Goal: Information Seeking & Learning: Learn about a topic

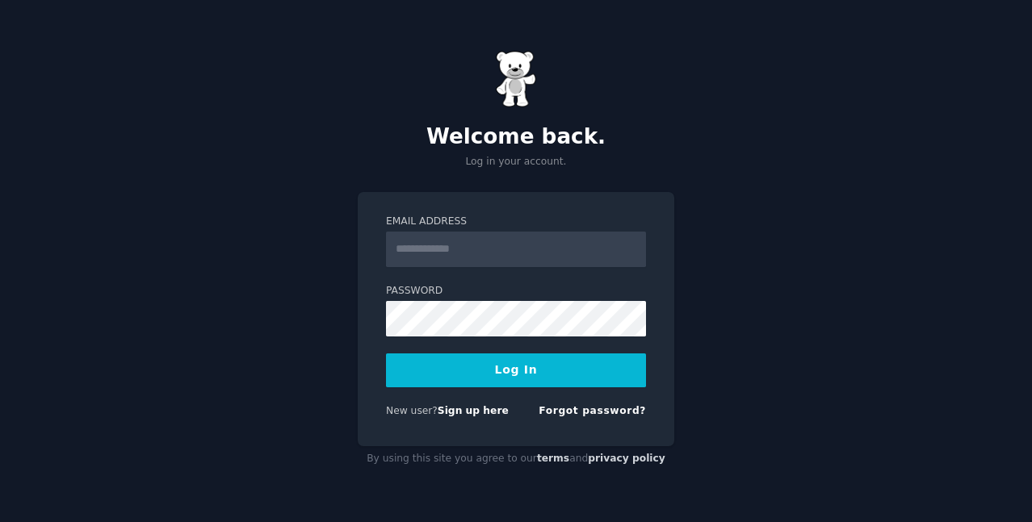
click at [465, 263] on input "Email Address" at bounding box center [516, 250] width 260 height 36
type input "**********"
click at [515, 377] on button "Log In" at bounding box center [516, 371] width 260 height 34
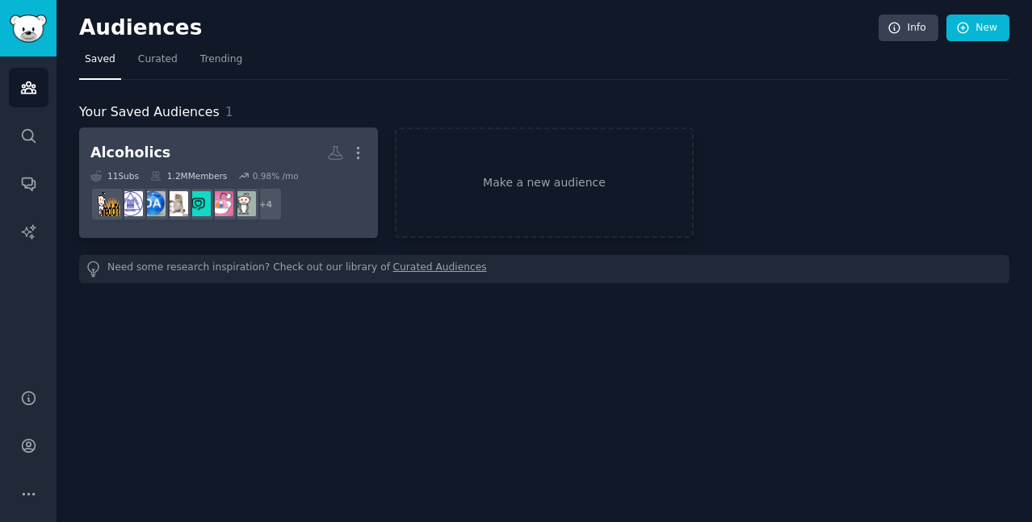
click at [201, 167] on div "Alcoholics More 11 Sub s 1.2M Members 0.98 % /mo r/addiction + 4" at bounding box center [228, 183] width 276 height 88
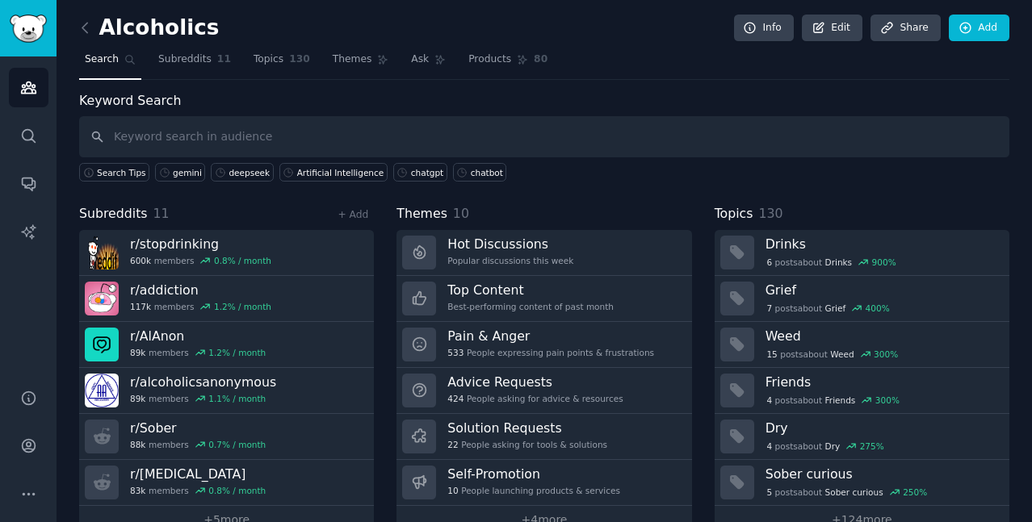
click at [243, 15] on div "Alcoholics Info Edit Share Add" at bounding box center [544, 31] width 930 height 33
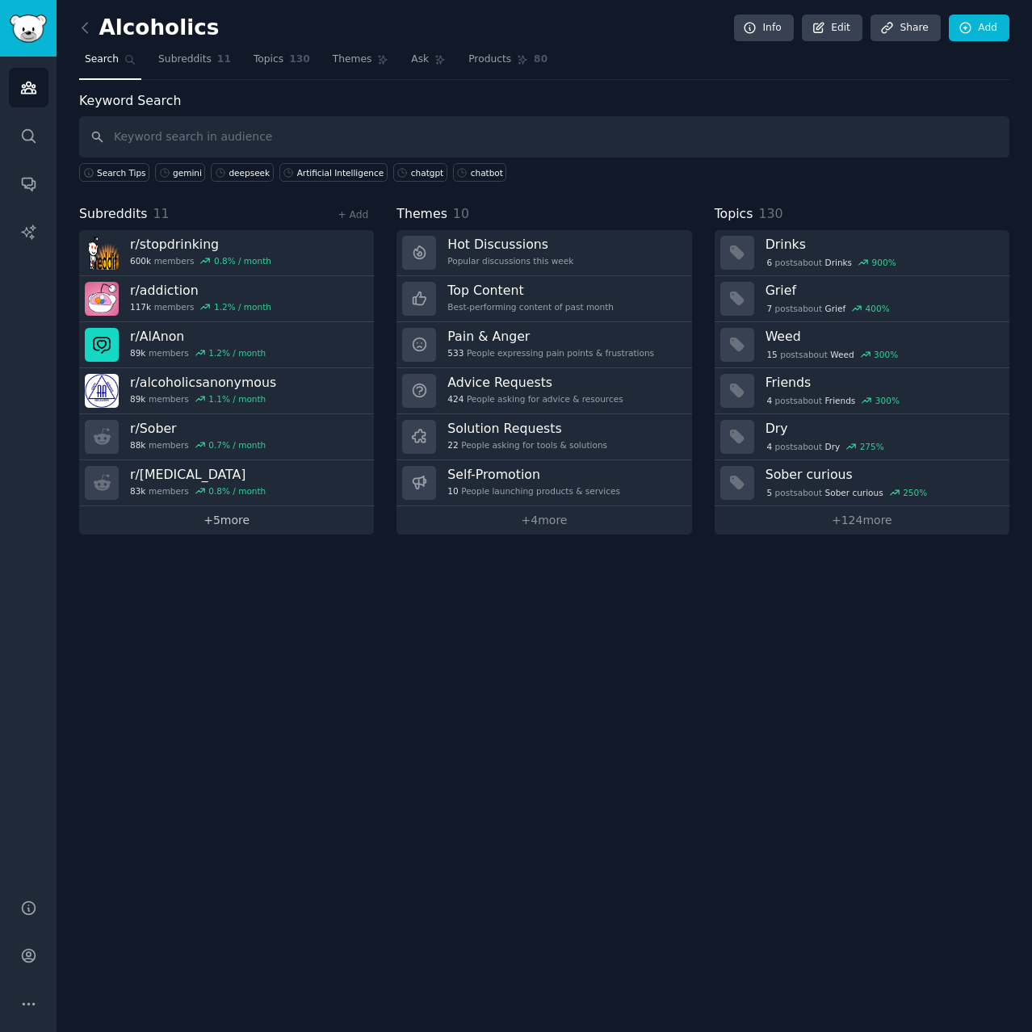
click at [258, 520] on link "+ 5 more" at bounding box center [226, 520] width 295 height 28
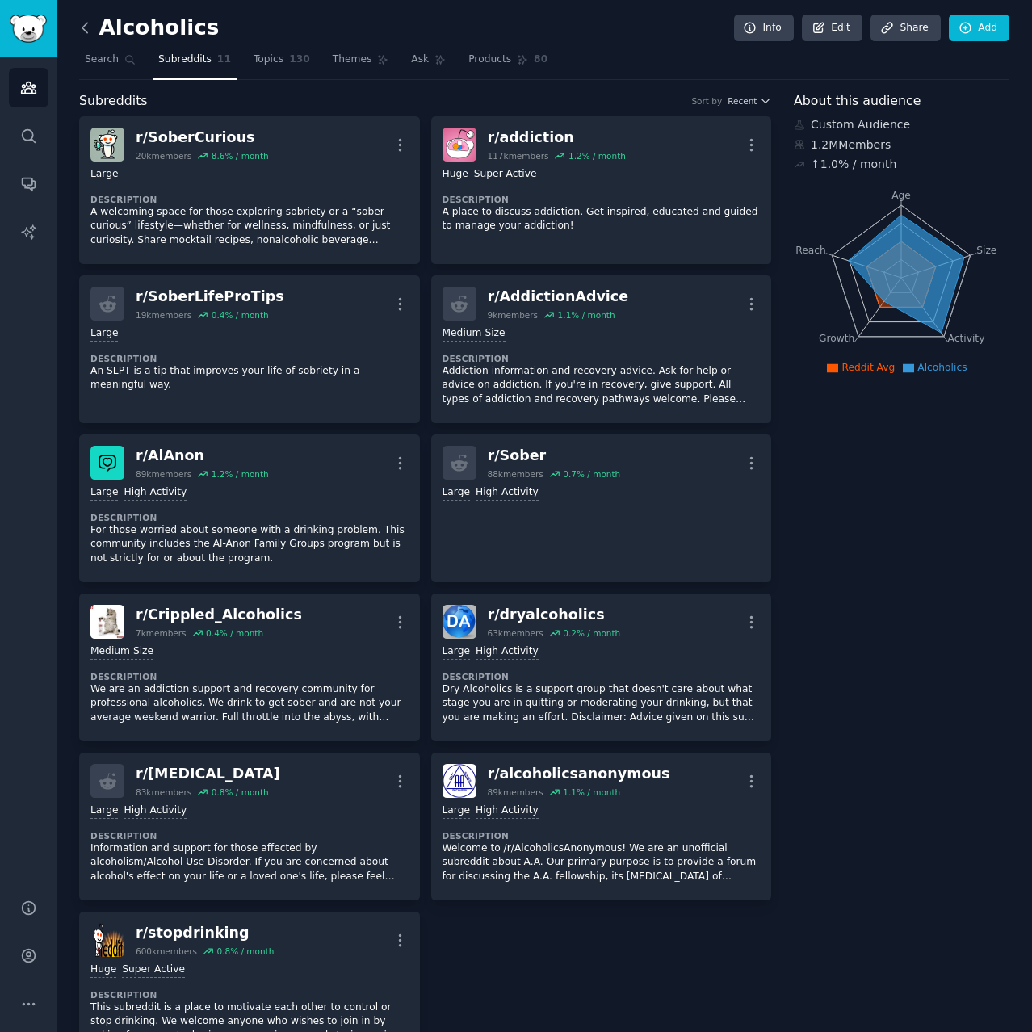
click at [82, 33] on icon at bounding box center [85, 27] width 17 height 17
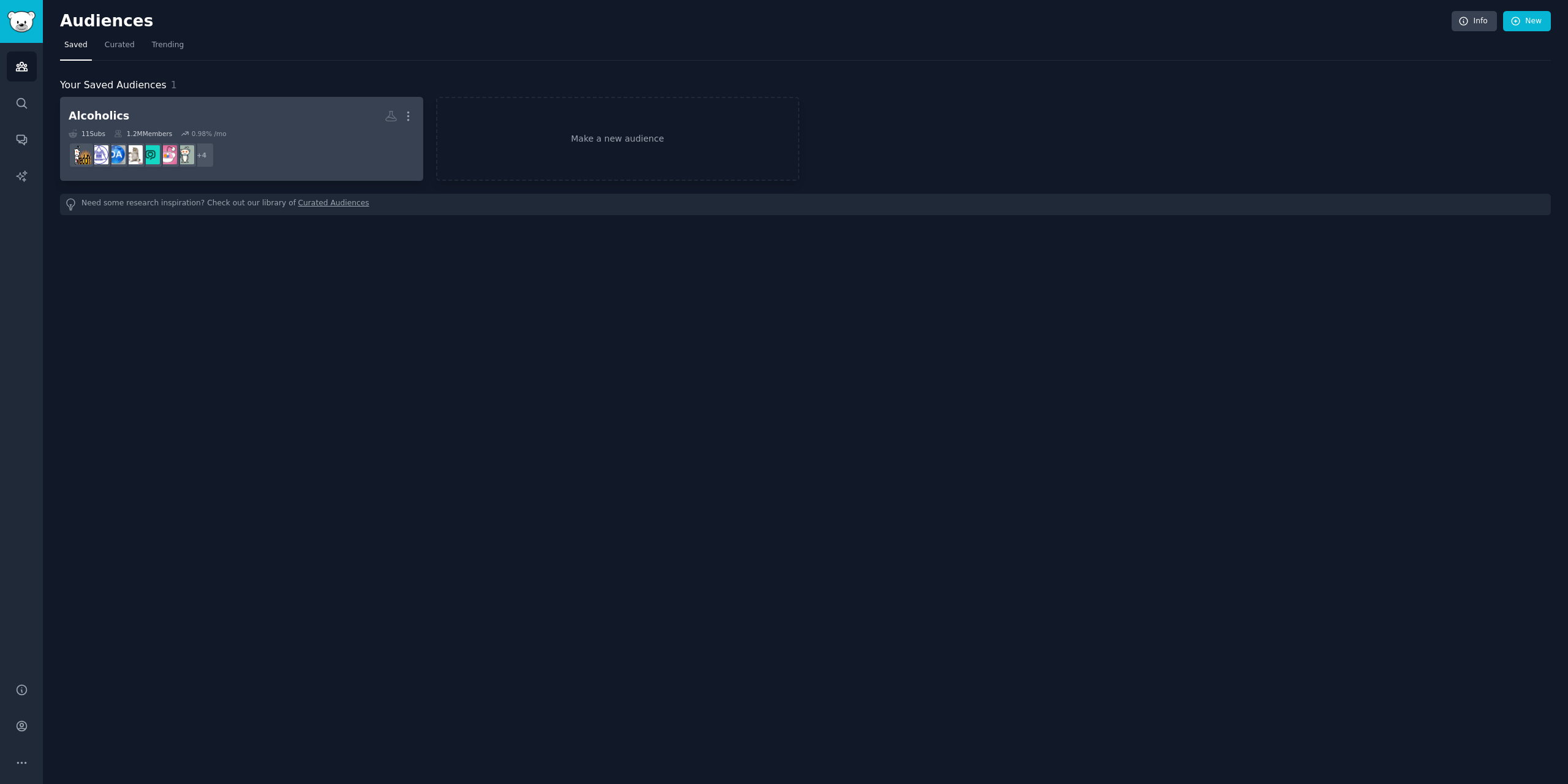
click at [244, 150] on dd "+ 4" at bounding box center [241, 155] width 346 height 34
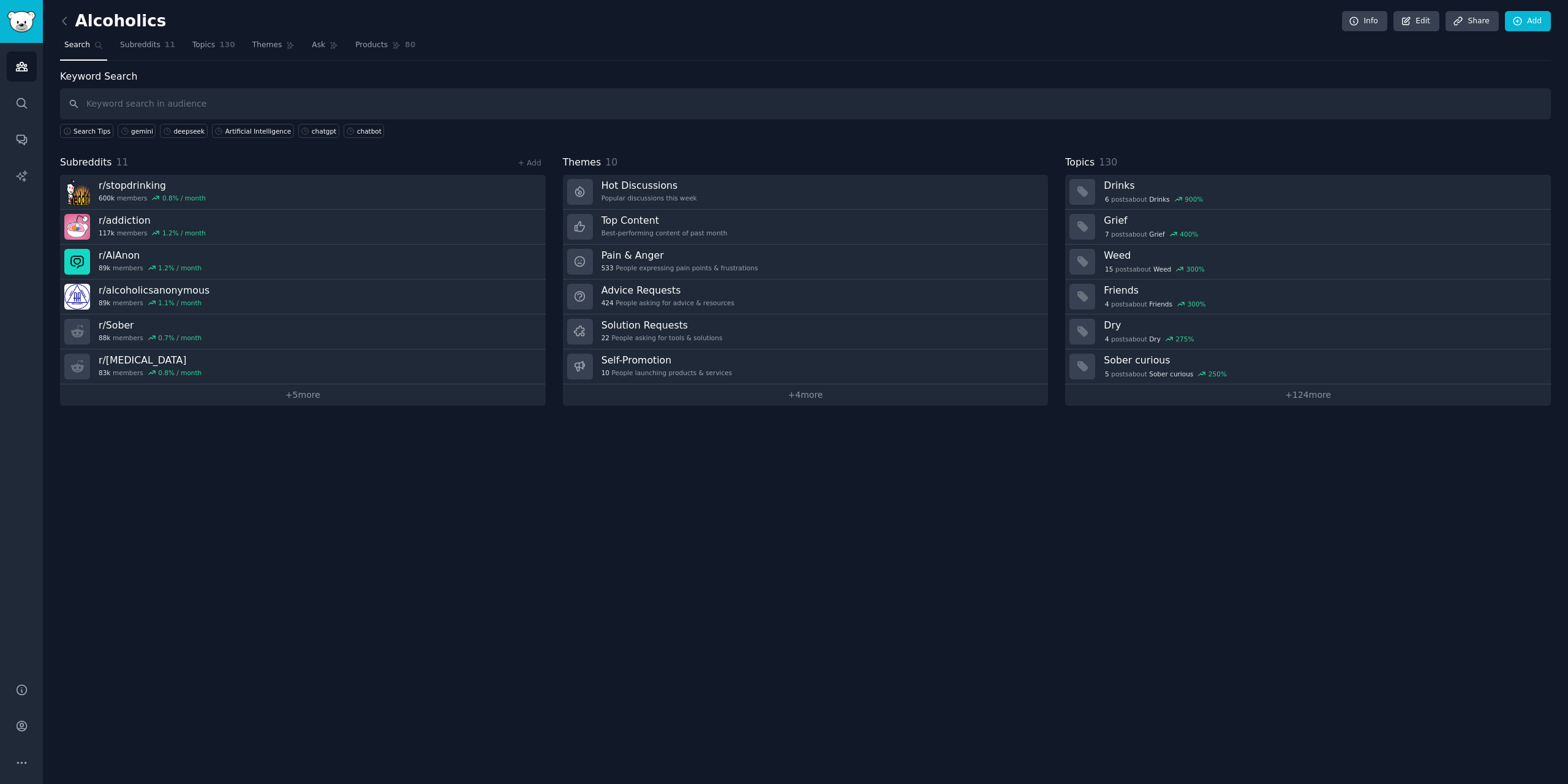
drag, startPoint x: 362, startPoint y: 411, endPoint x: 355, endPoint y: 406, distance: 8.6
click at [361, 396] on div "Alcoholics Info Edit Share Add Search Subreddits 11 Topics 130 Themes Ask Produ…" at bounding box center [806, 392] width 1526 height 784
click at [341, 396] on link "+ 5 more" at bounding box center [303, 395] width 485 height 21
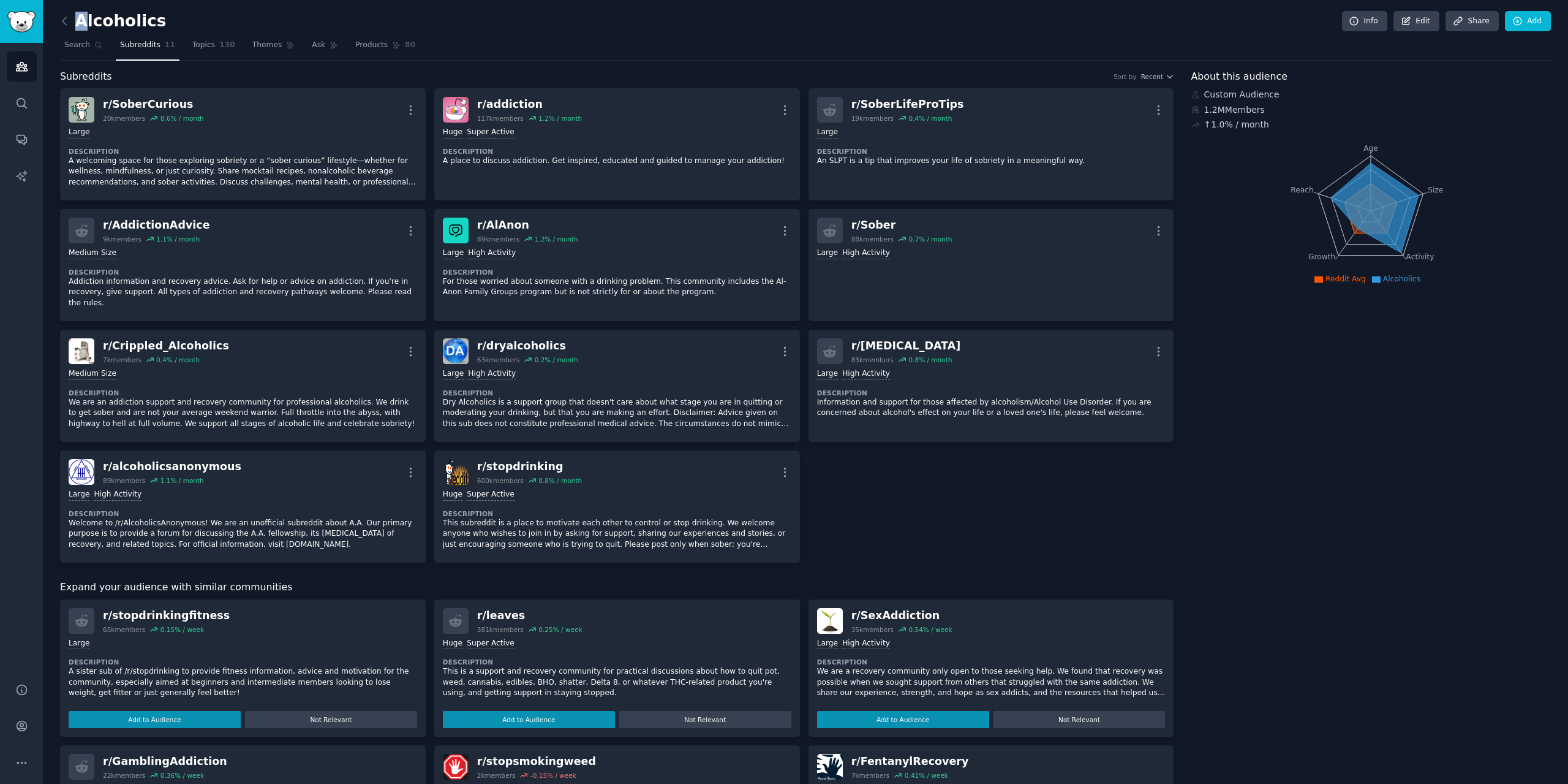
click at [87, 17] on h2 "Alcoholics" at bounding box center [113, 21] width 106 height 20
drag, startPoint x: 80, startPoint y: 27, endPoint x: 71, endPoint y: 27, distance: 9.0
click at [78, 27] on h2 "Alcoholics" at bounding box center [113, 21] width 106 height 20
click at [65, 27] on icon at bounding box center [64, 20] width 13 height 13
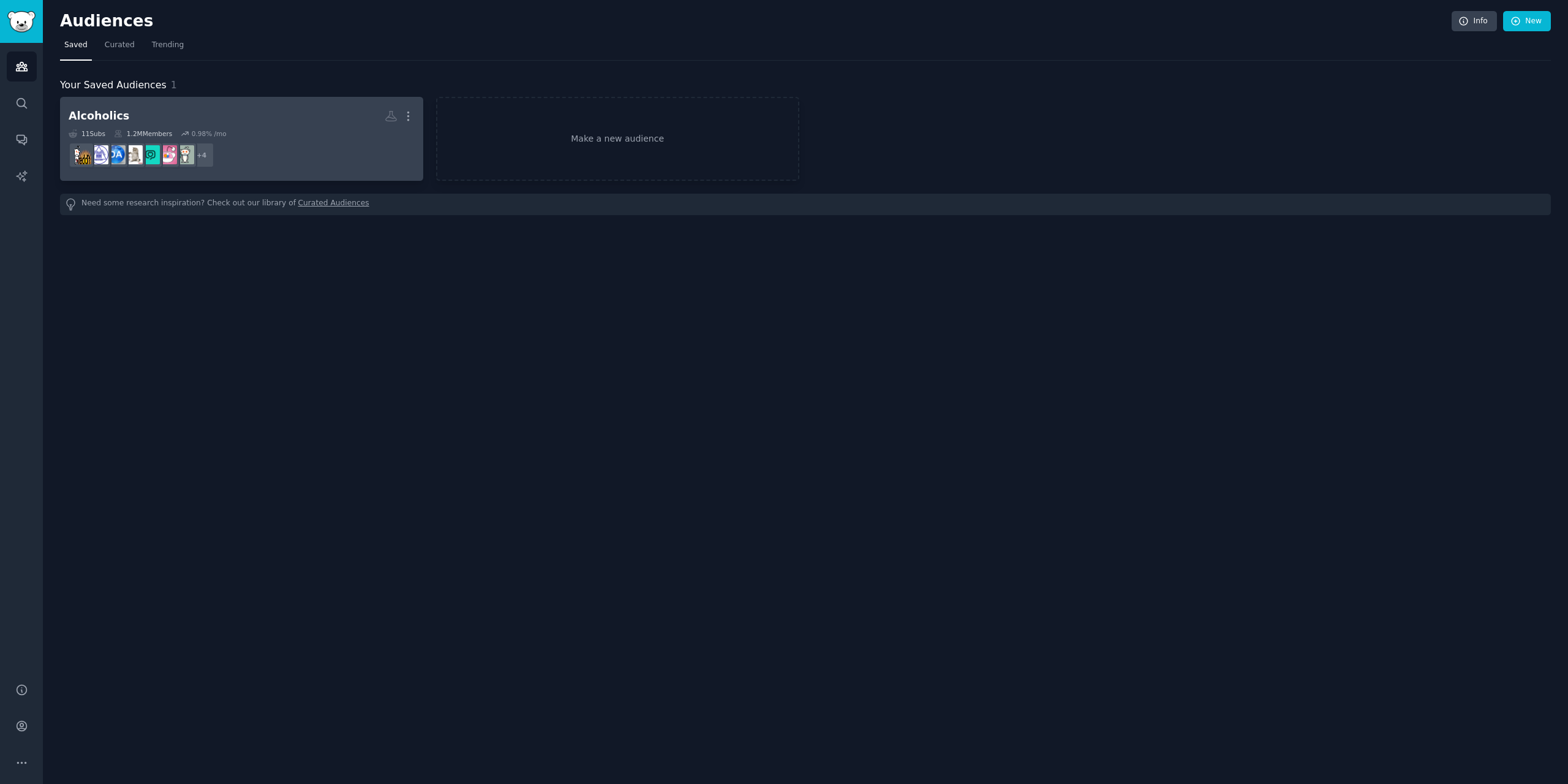
click at [249, 141] on dd "+ 4" at bounding box center [241, 155] width 346 height 34
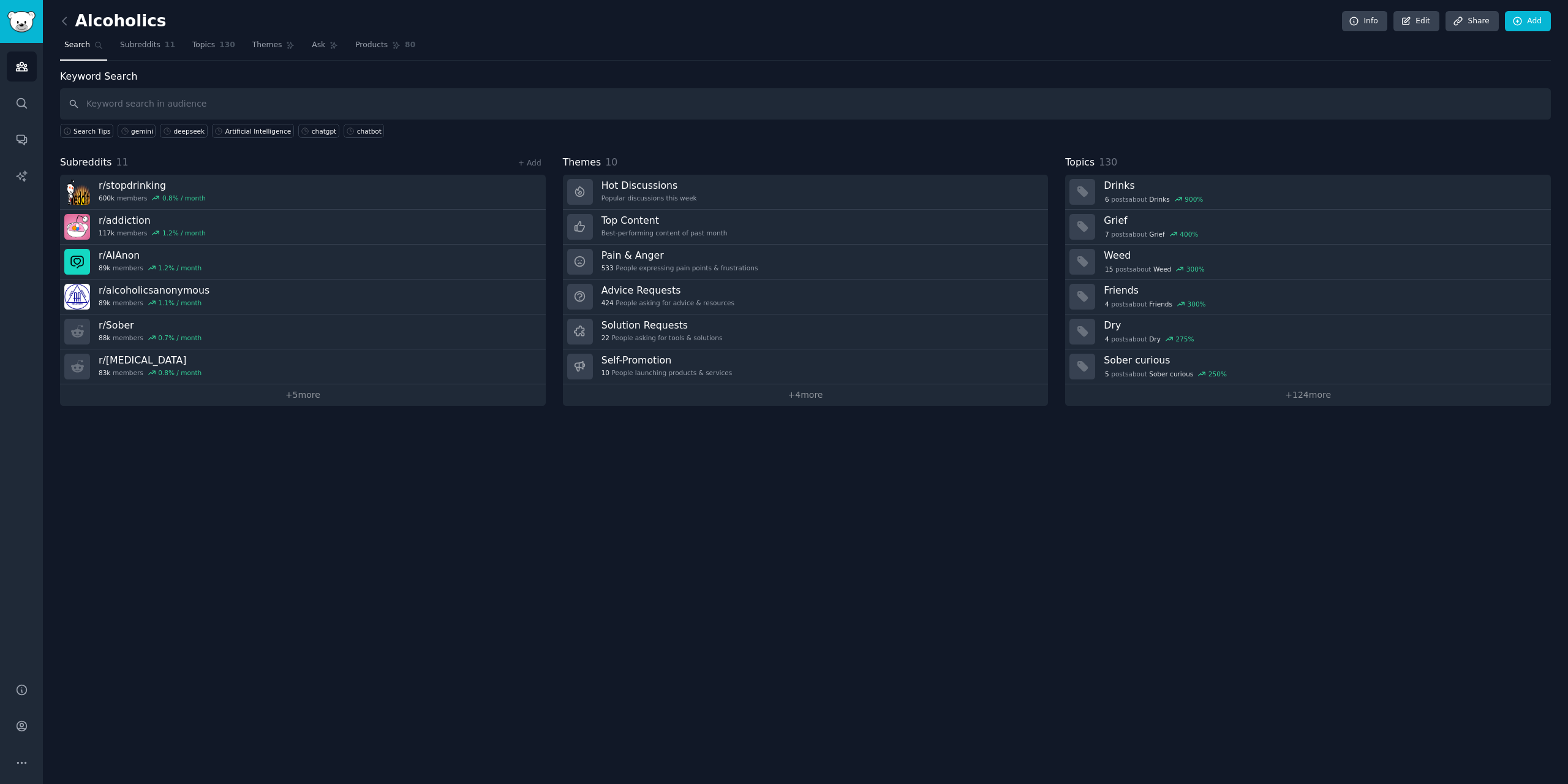
click at [68, 30] on div "Alcoholics Info Edit Share Add" at bounding box center [806, 24] width 1491 height 25
click at [65, 27] on link at bounding box center [68, 21] width 15 height 20
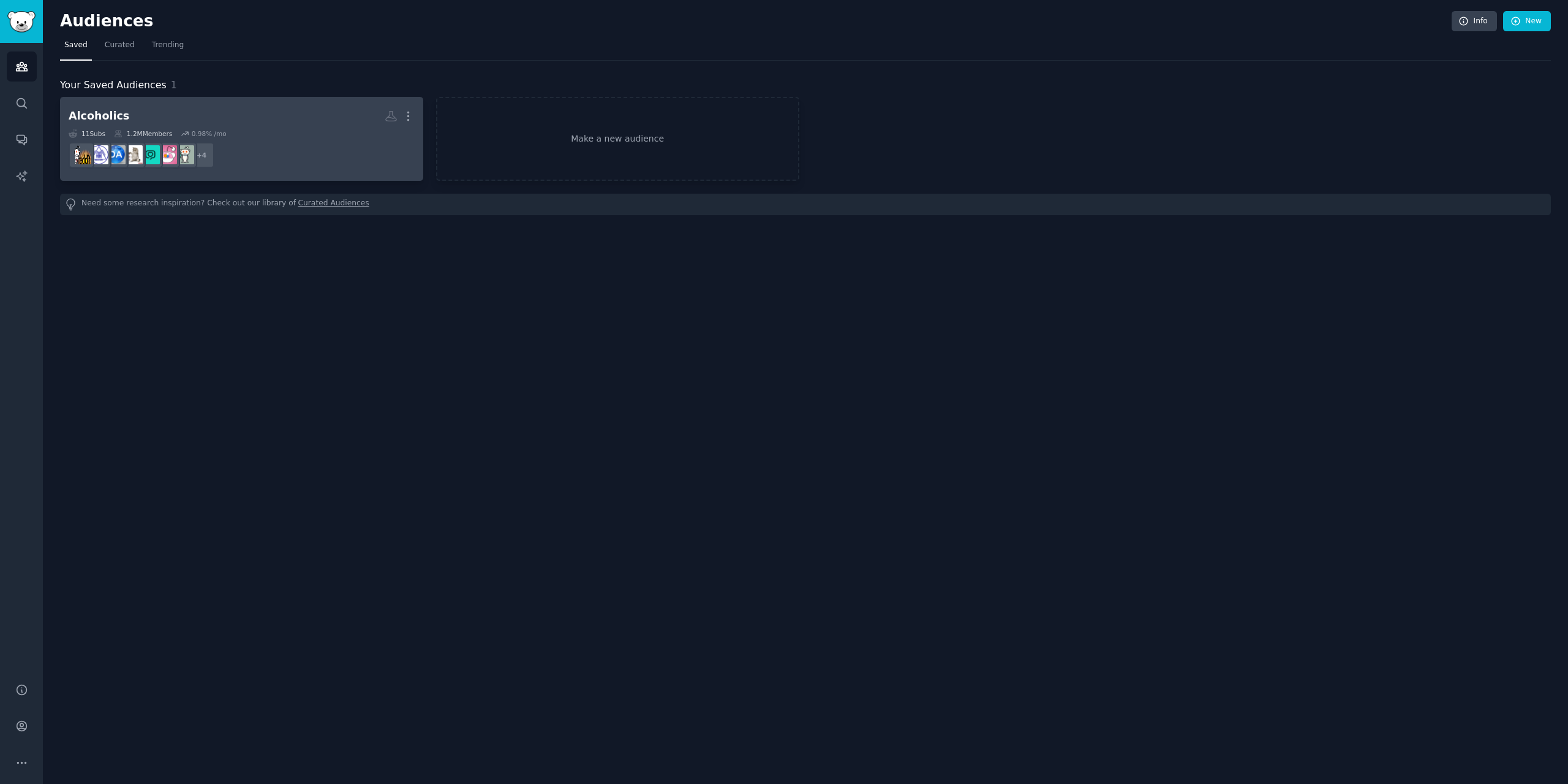
click at [257, 128] on div "Alcoholics More 11 Sub s 1.2M Members 0.98 % /mo + 4" at bounding box center [241, 139] width 346 height 67
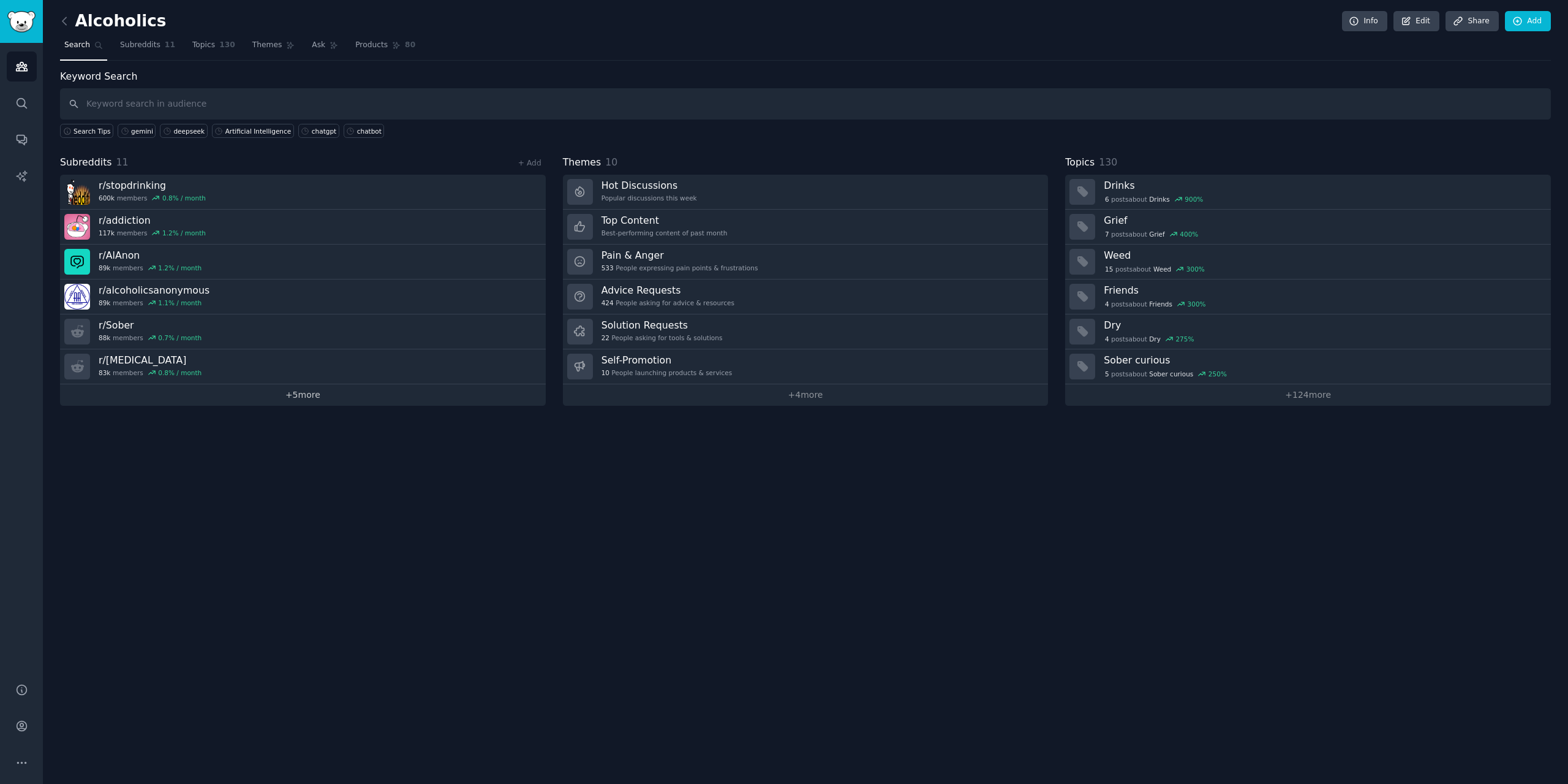
click at [304, 389] on link "+ 5 more" at bounding box center [303, 395] width 485 height 21
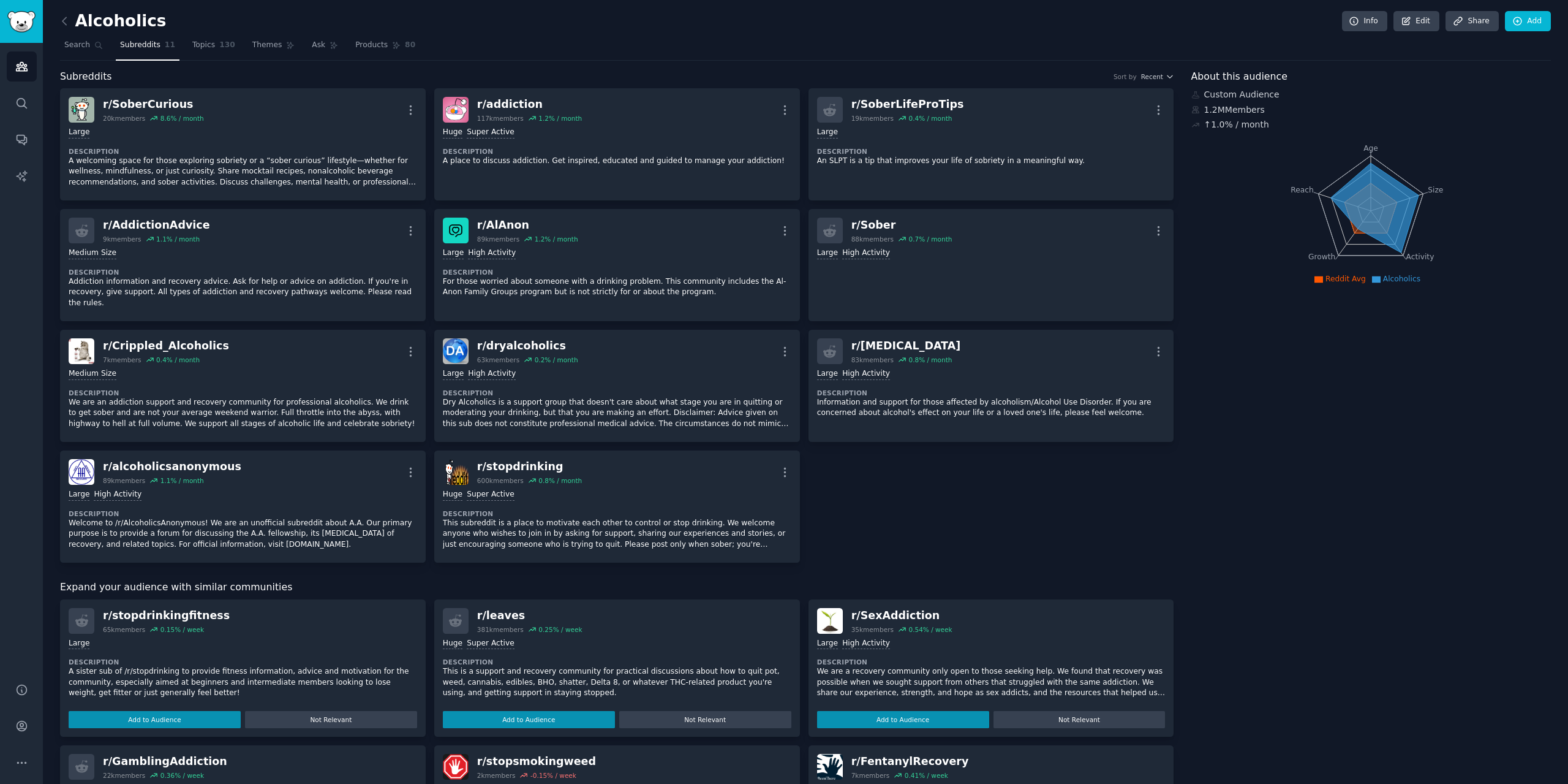
click at [78, 20] on h2 "Alcoholics" at bounding box center [113, 21] width 106 height 20
click at [63, 19] on icon at bounding box center [64, 20] width 13 height 13
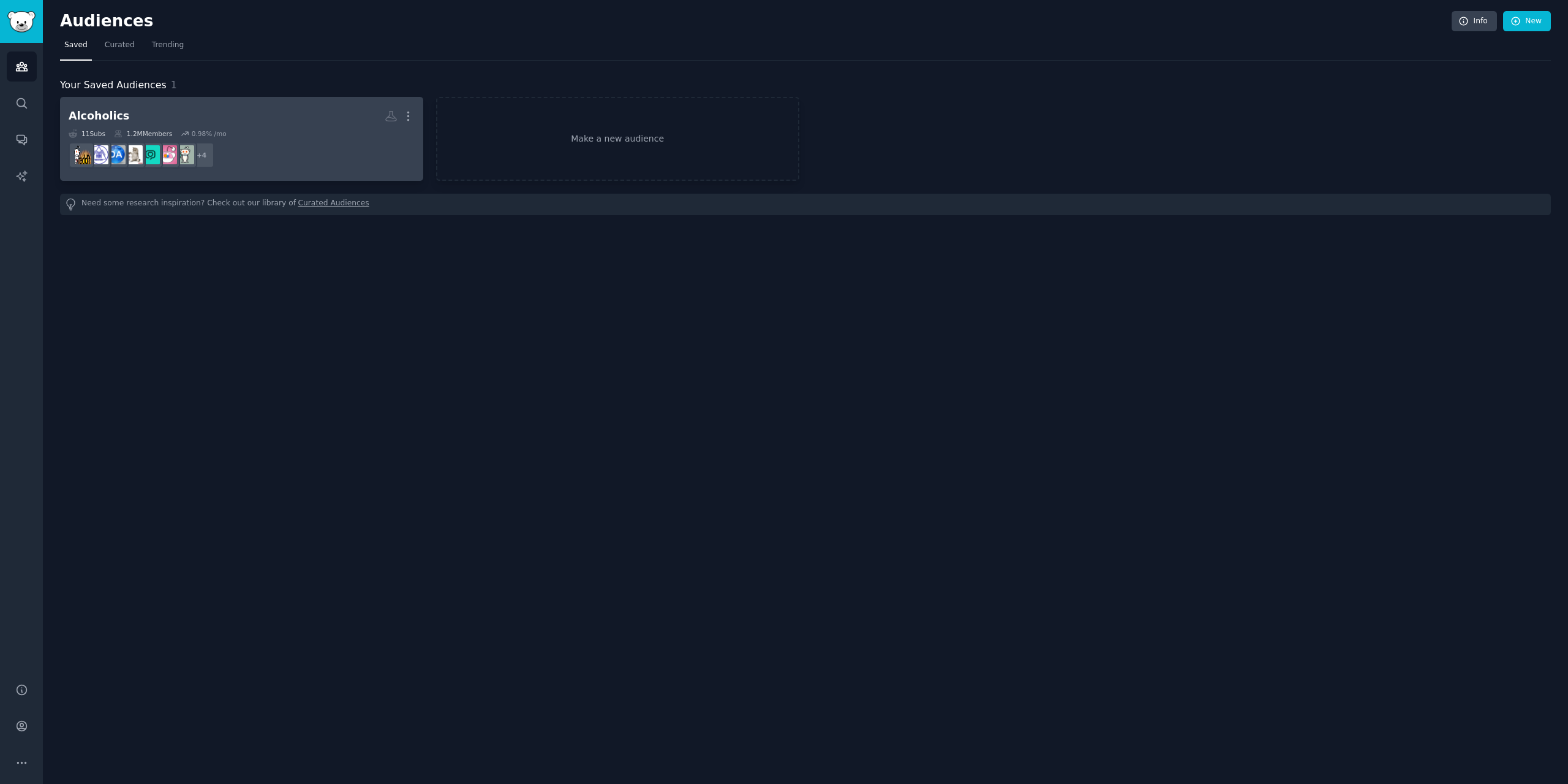
click at [209, 140] on dd "+ 4" at bounding box center [241, 155] width 346 height 34
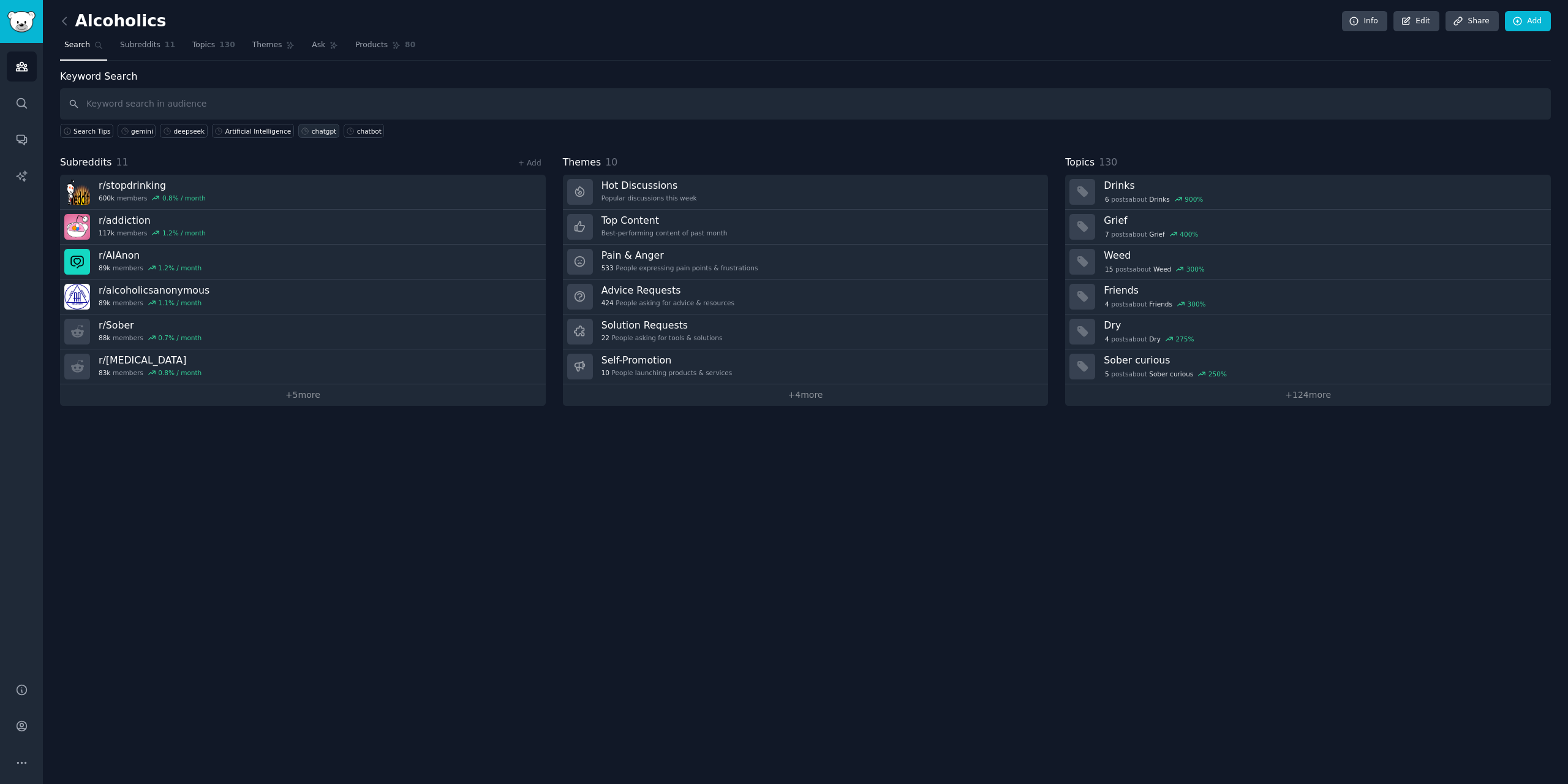
click at [312, 127] on div "chatgpt" at bounding box center [324, 131] width 24 height 8
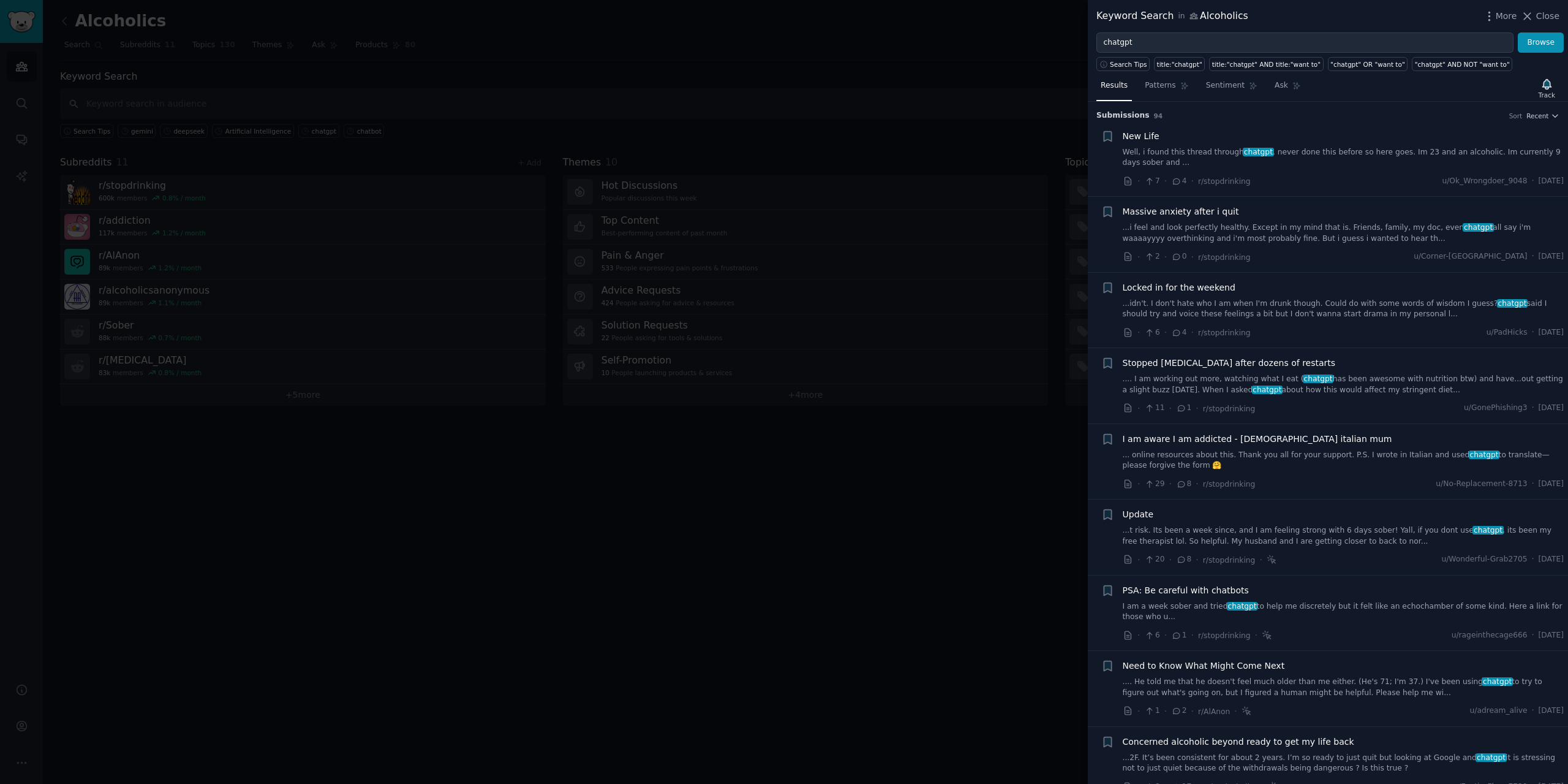
click at [782, 165] on link "Well, i found this thread through chatgpt . never done this before so here goes…" at bounding box center [1343, 158] width 441 height 21
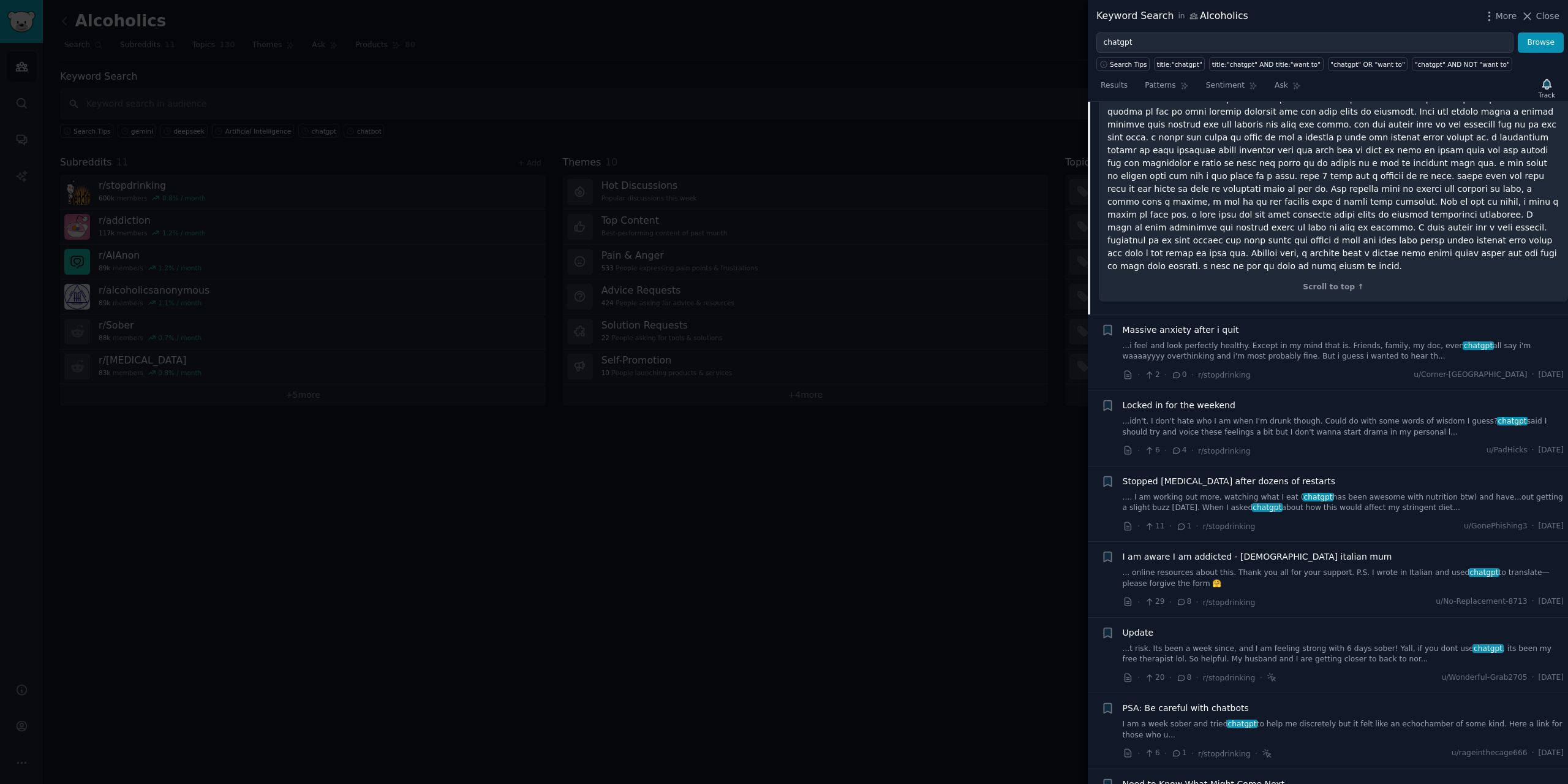
scroll to position [307, 0]
